Goal: Check status: Check status

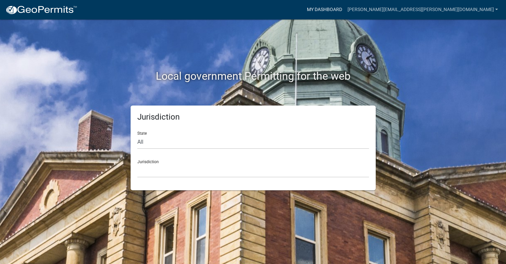
click at [345, 6] on link "My Dashboard" at bounding box center [324, 9] width 41 height 13
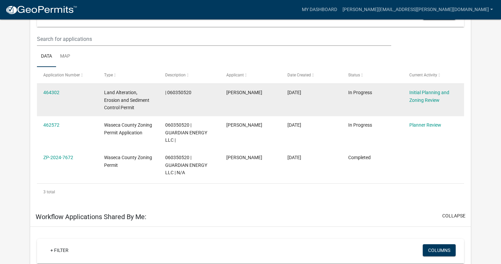
scroll to position [101, 0]
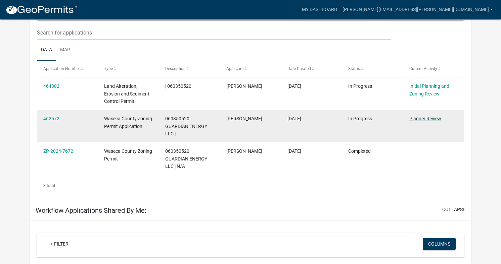
click at [438, 118] on link "Planner Review" at bounding box center [425, 118] width 32 height 5
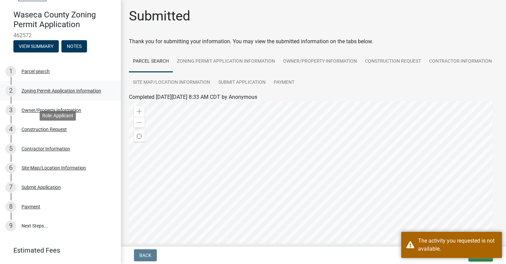
scroll to position [86, 0]
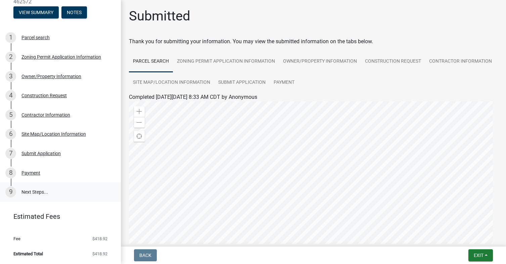
click at [36, 194] on link "9 Next Steps..." at bounding box center [60, 192] width 121 height 19
click at [35, 174] on div "Payment" at bounding box center [30, 173] width 19 height 5
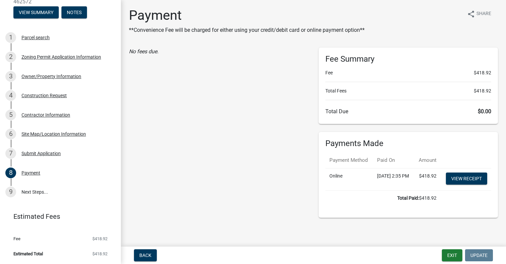
scroll to position [15, 0]
click at [31, 187] on link "9 Next Steps..." at bounding box center [60, 192] width 121 height 19
